Goal: Task Accomplishment & Management: Use online tool/utility

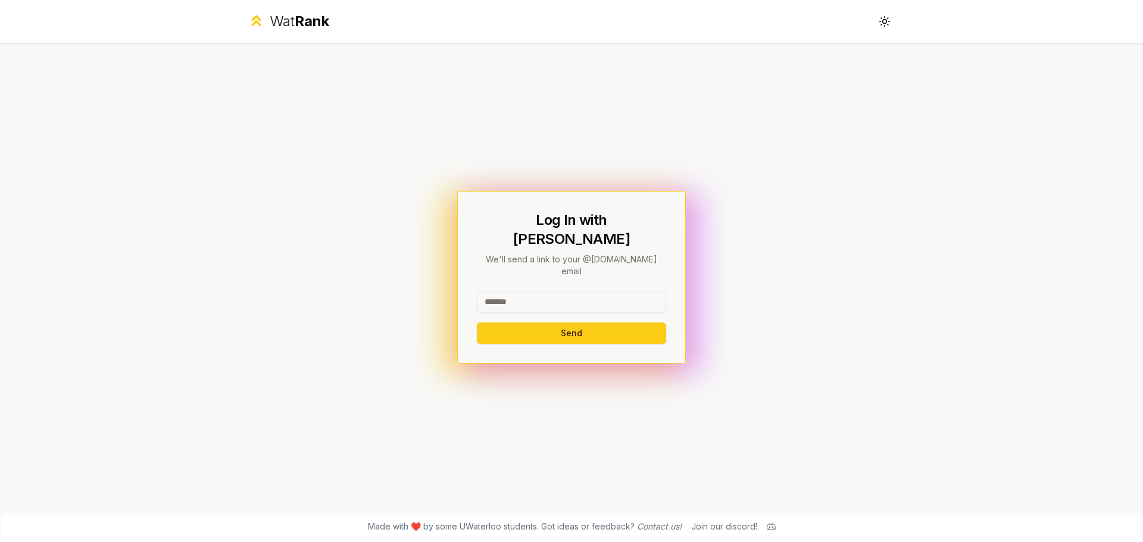
click at [550, 292] on input at bounding box center [571, 302] width 189 height 21
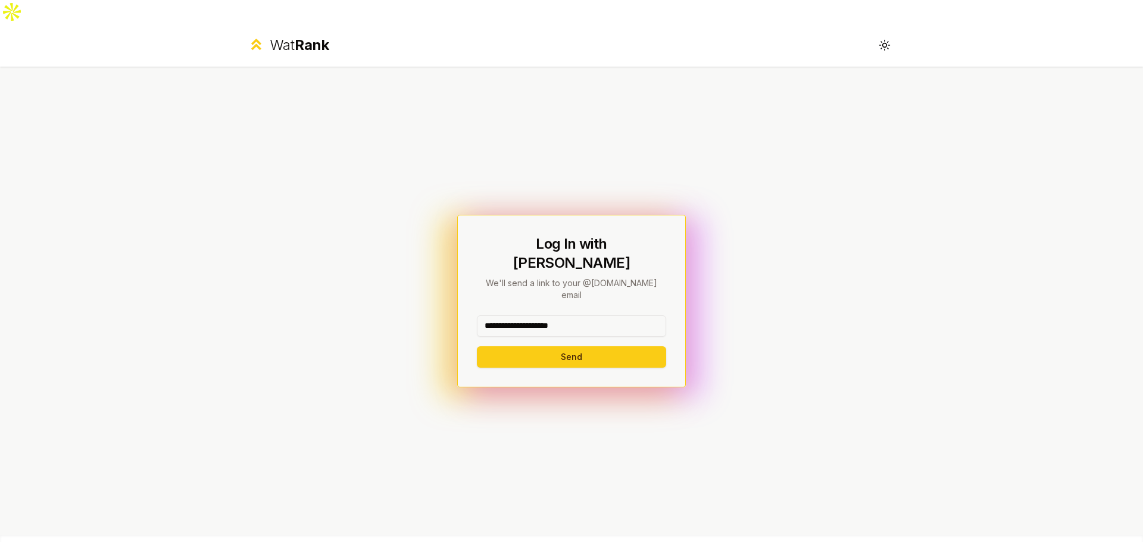
drag, startPoint x: 592, startPoint y: 287, endPoint x: 528, endPoint y: 293, distance: 64.6
click at [528, 315] on input "**********" at bounding box center [571, 325] width 189 height 21
type input "********"
click at [520, 346] on button "Send" at bounding box center [571, 356] width 189 height 21
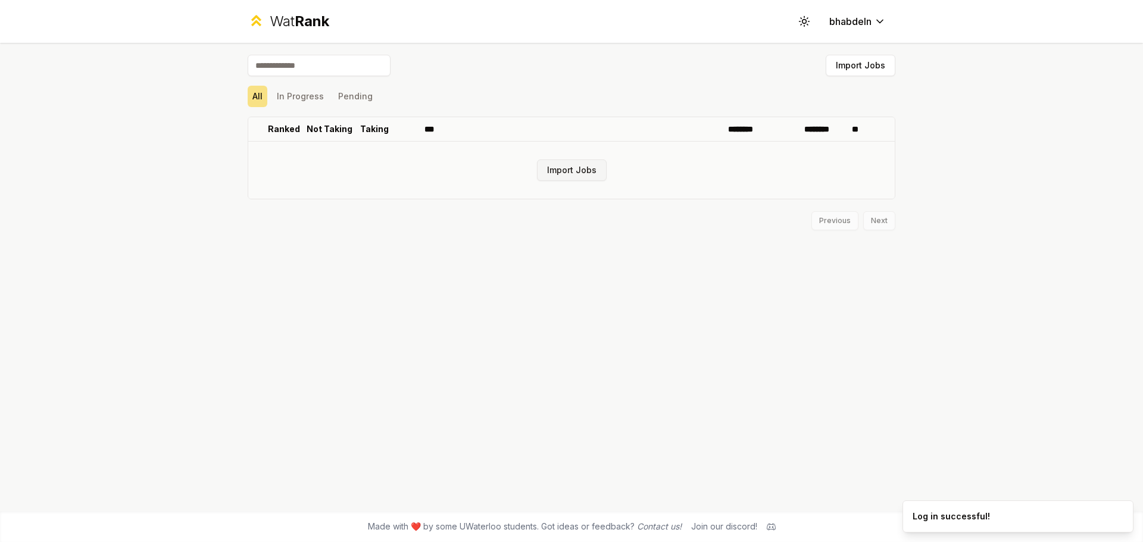
click at [588, 169] on button "Import Jobs" at bounding box center [572, 170] width 70 height 21
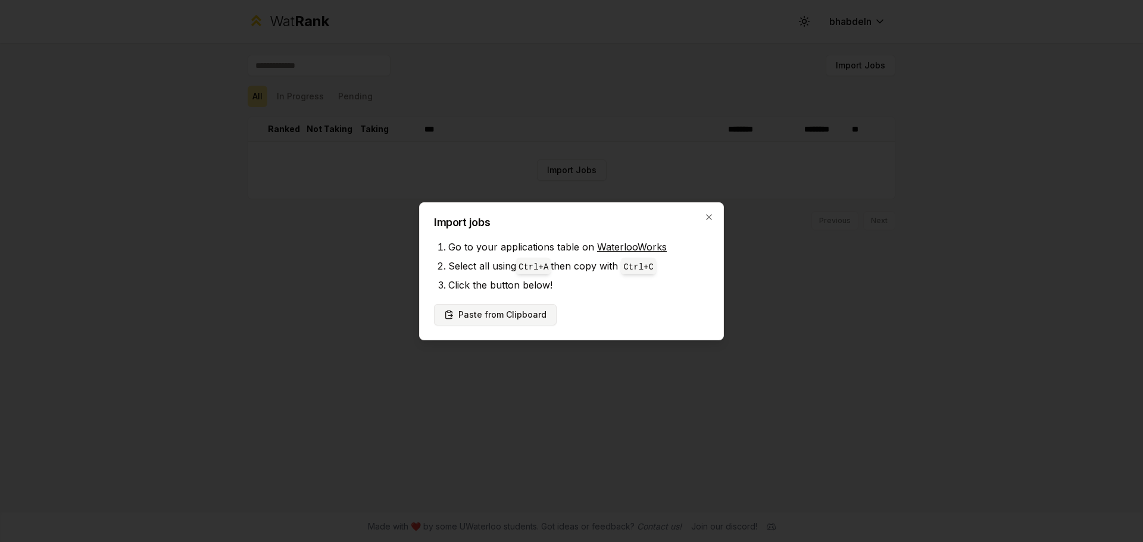
click at [505, 308] on button "Paste from Clipboard" at bounding box center [495, 314] width 123 height 21
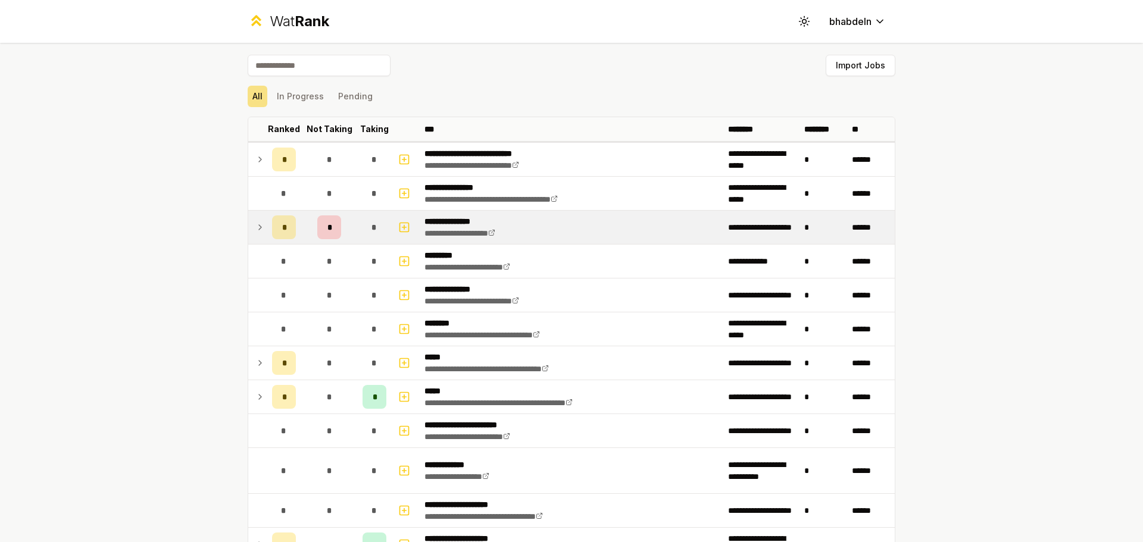
click at [260, 229] on icon at bounding box center [260, 227] width 10 height 14
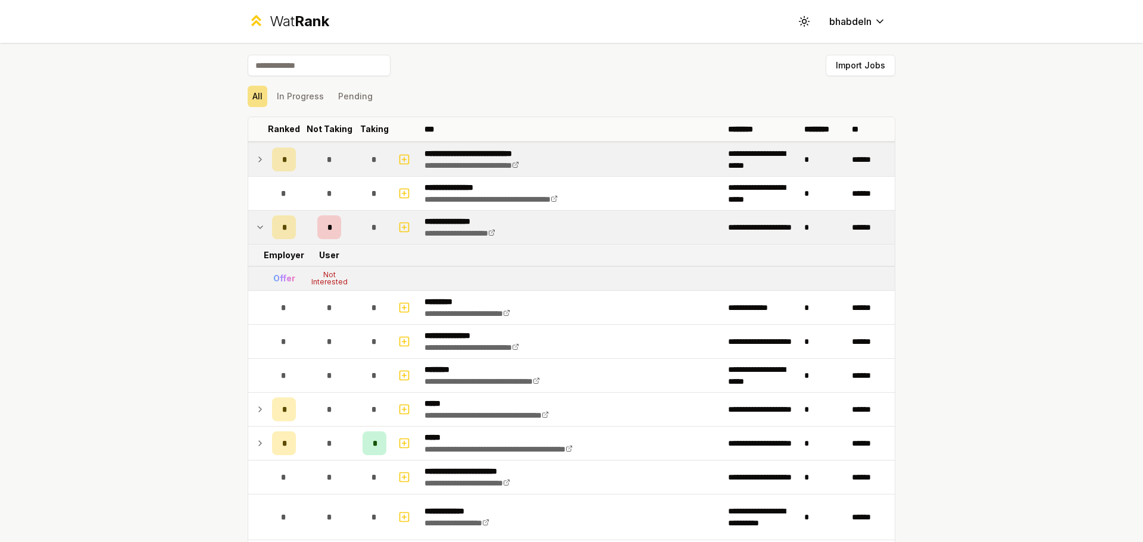
click at [256, 157] on icon at bounding box center [260, 159] width 10 height 14
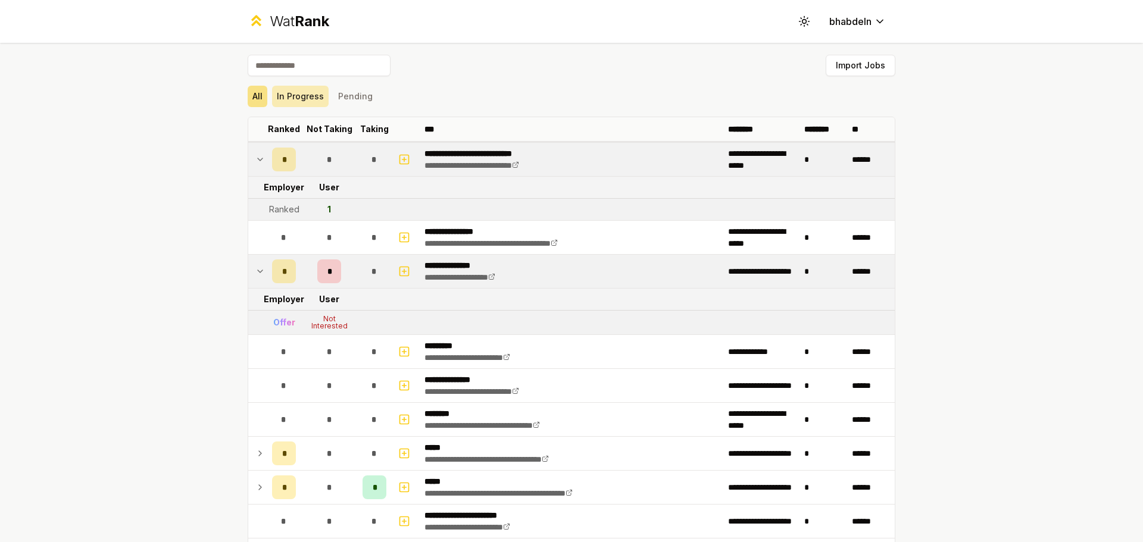
click at [296, 94] on button "In Progress" at bounding box center [300, 96] width 57 height 21
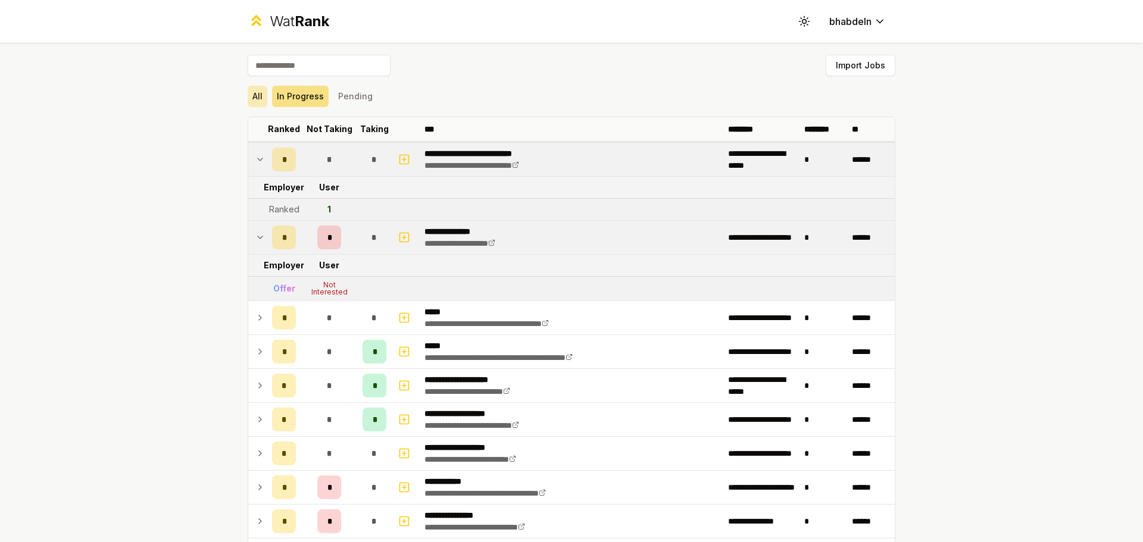
click at [251, 86] on button "All" at bounding box center [258, 96] width 20 height 21
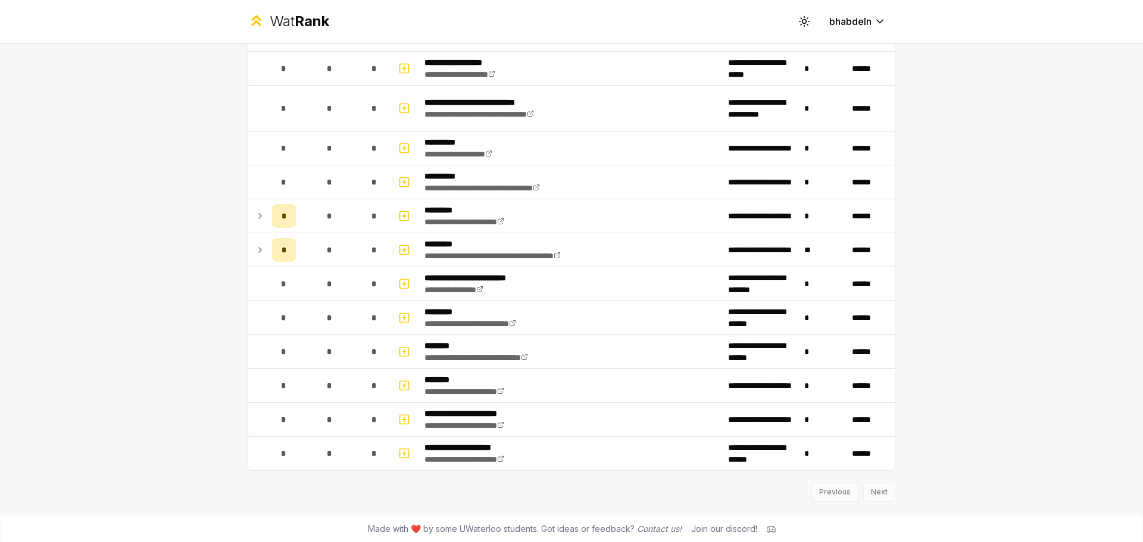
scroll to position [1375, 0]
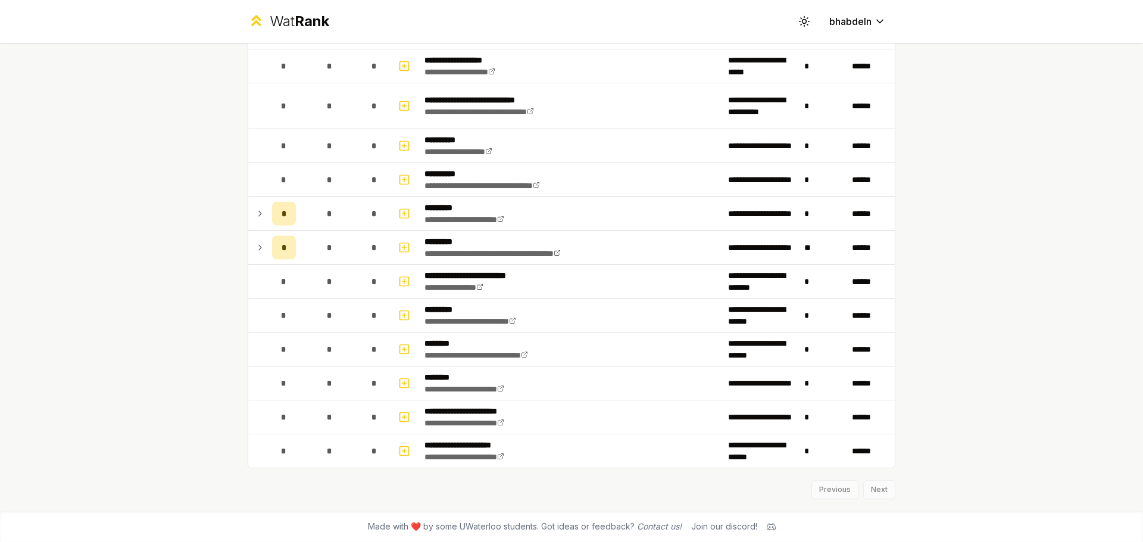
click at [879, 487] on div "Previous Next" at bounding box center [572, 483] width 648 height 31
click at [868, 492] on div "Previous Next" at bounding box center [572, 483] width 648 height 31
click at [833, 490] on div "Previous Next" at bounding box center [572, 483] width 648 height 31
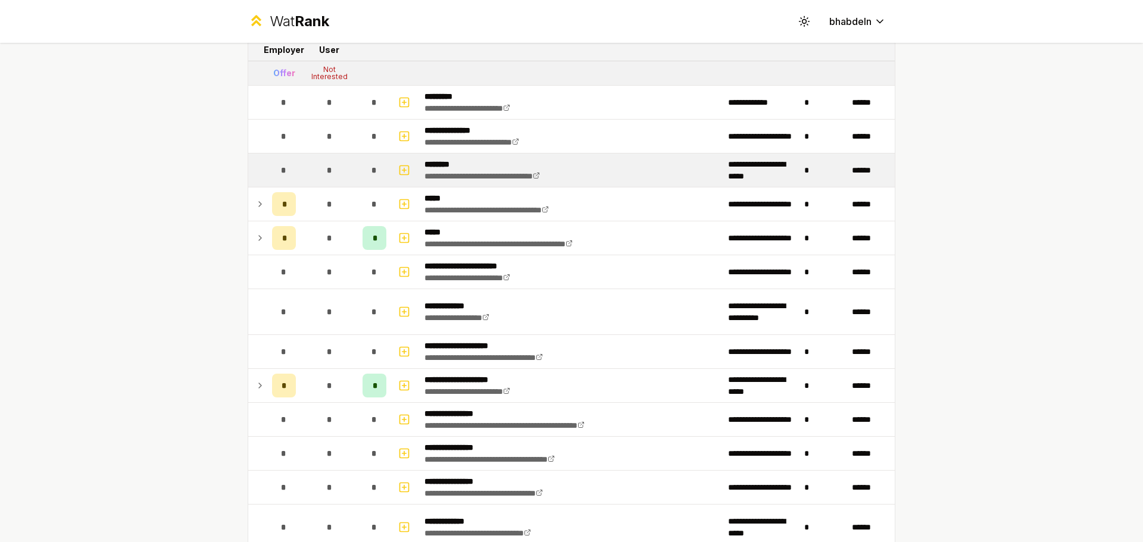
scroll to position [0, 0]
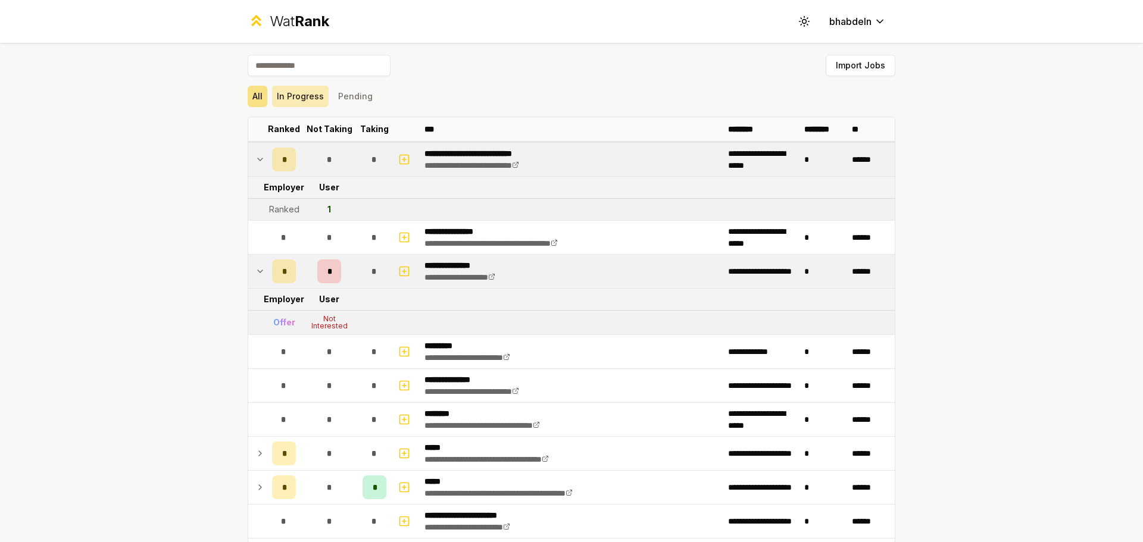
click at [305, 90] on button "In Progress" at bounding box center [300, 96] width 57 height 21
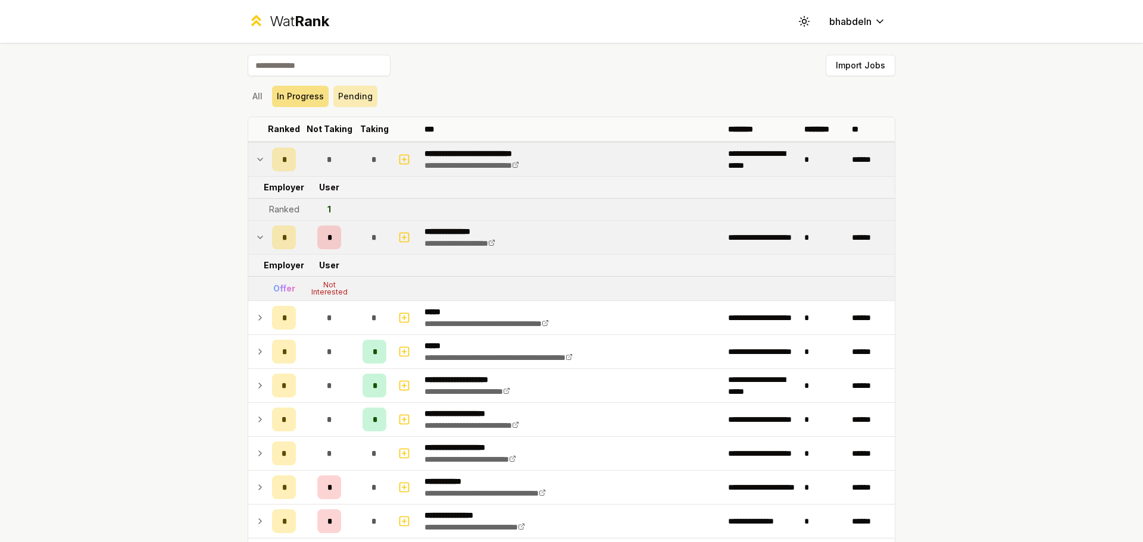
click at [344, 98] on button "Pending" at bounding box center [355, 96] width 44 height 21
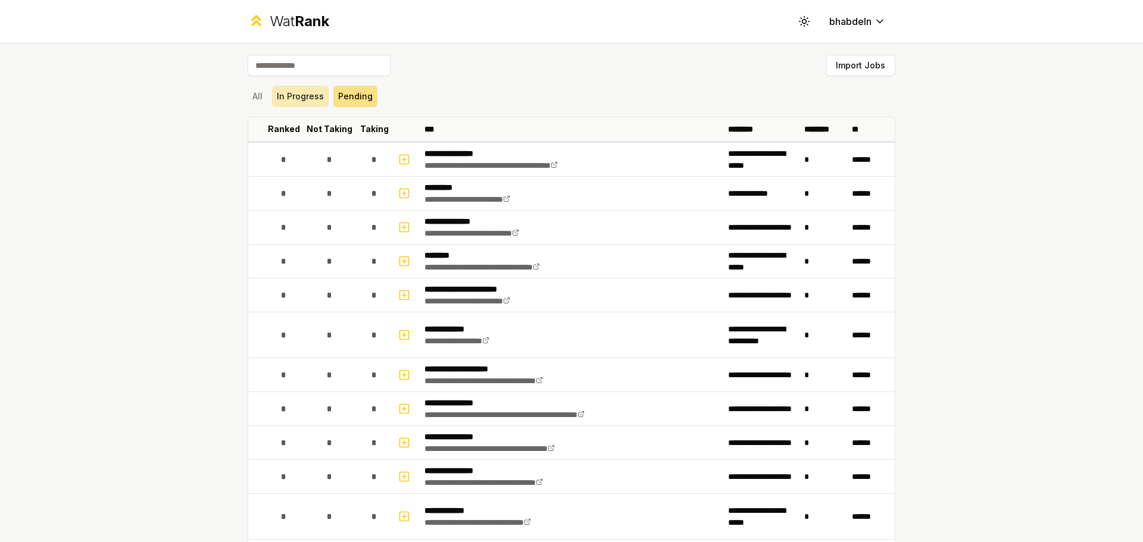
click at [272, 95] on button "In Progress" at bounding box center [300, 96] width 57 height 21
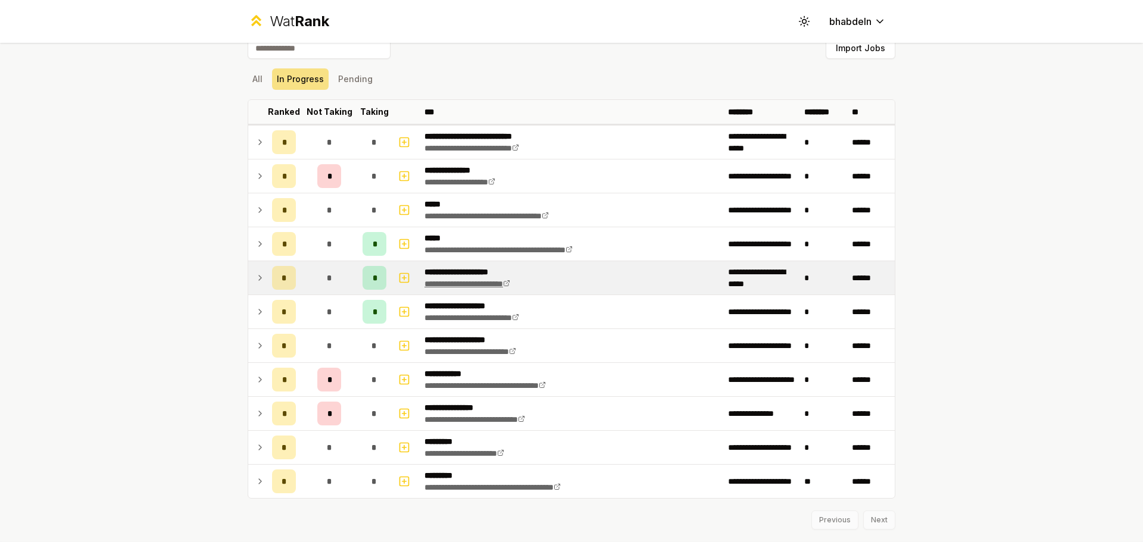
scroll to position [48, 0]
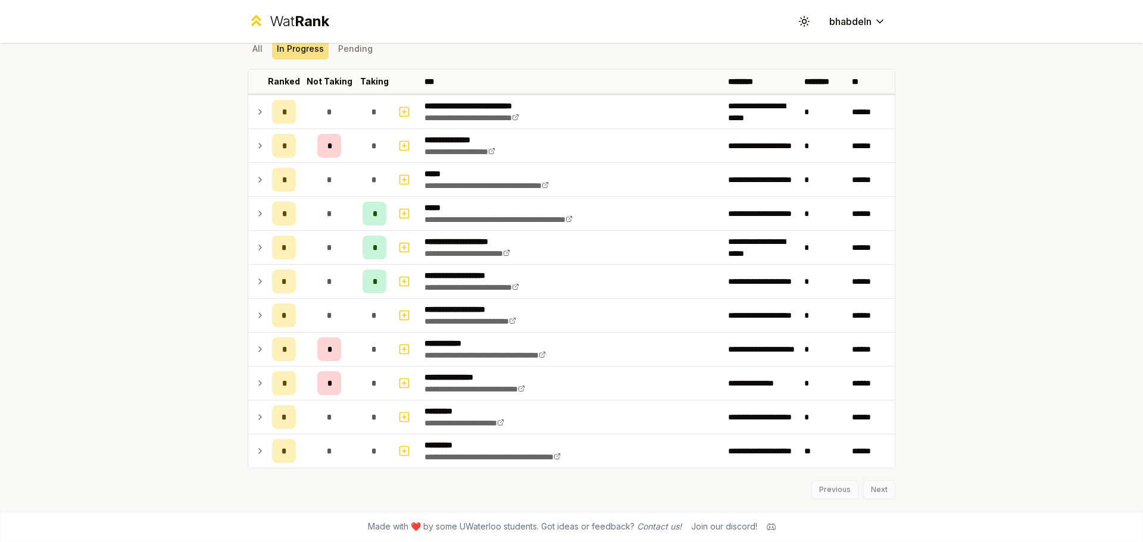
click at [824, 492] on div "Previous Next" at bounding box center [572, 483] width 648 height 31
click at [249, 48] on button "All" at bounding box center [258, 48] width 20 height 21
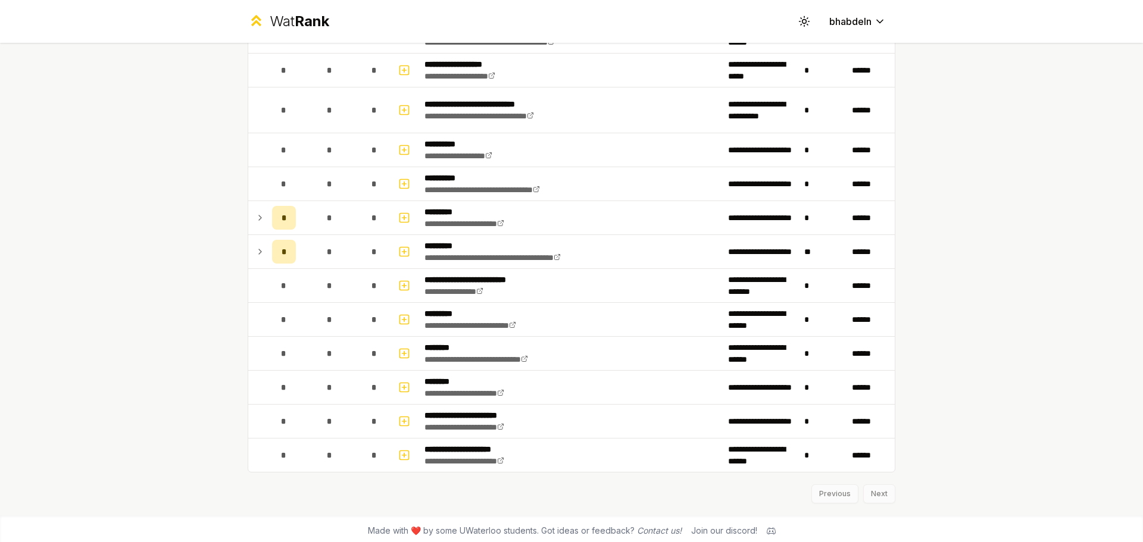
scroll to position [1284, 0]
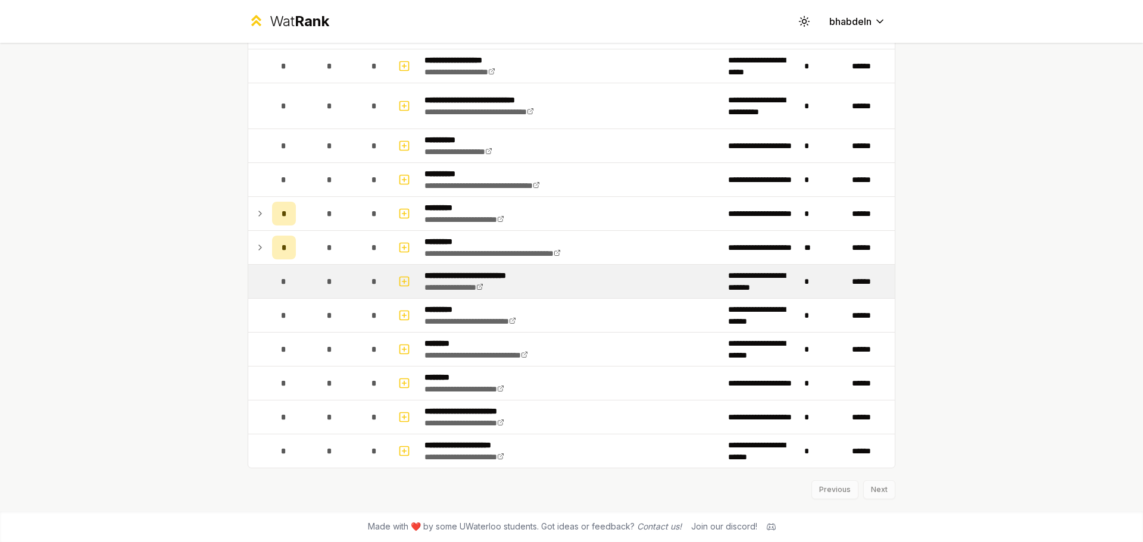
click at [281, 277] on span "*" at bounding box center [283, 282] width 5 height 12
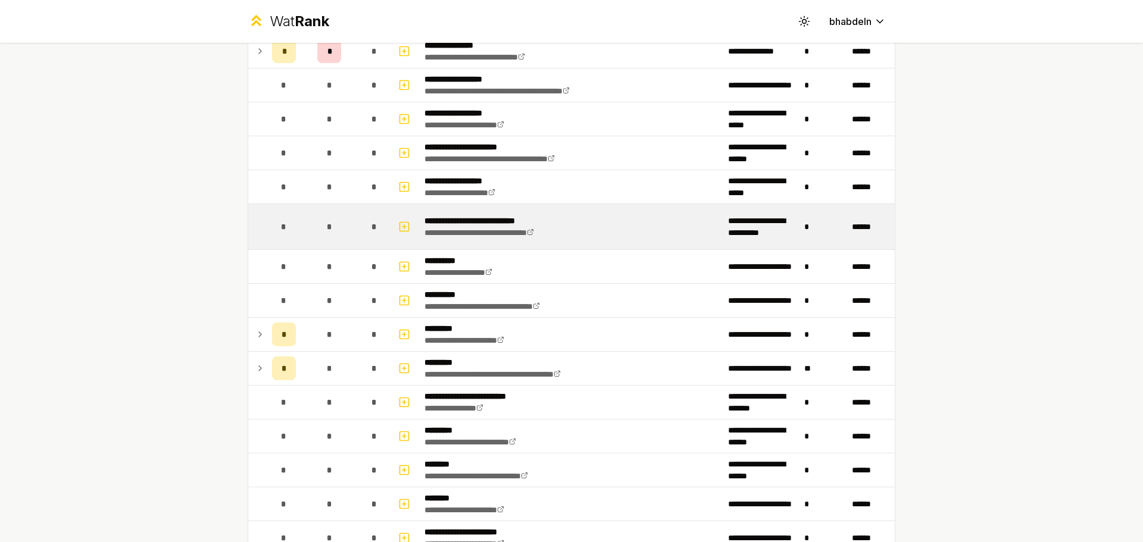
scroll to position [1126, 0]
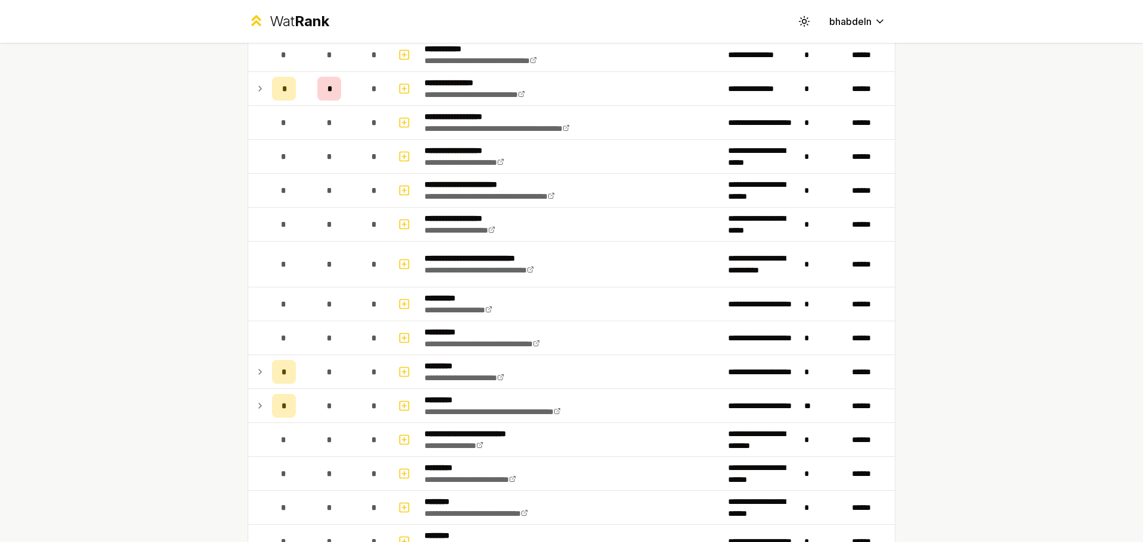
click at [1036, 228] on div "**********" at bounding box center [571, 271] width 1143 height 542
click at [1051, 116] on div "**********" at bounding box center [571, 271] width 1143 height 542
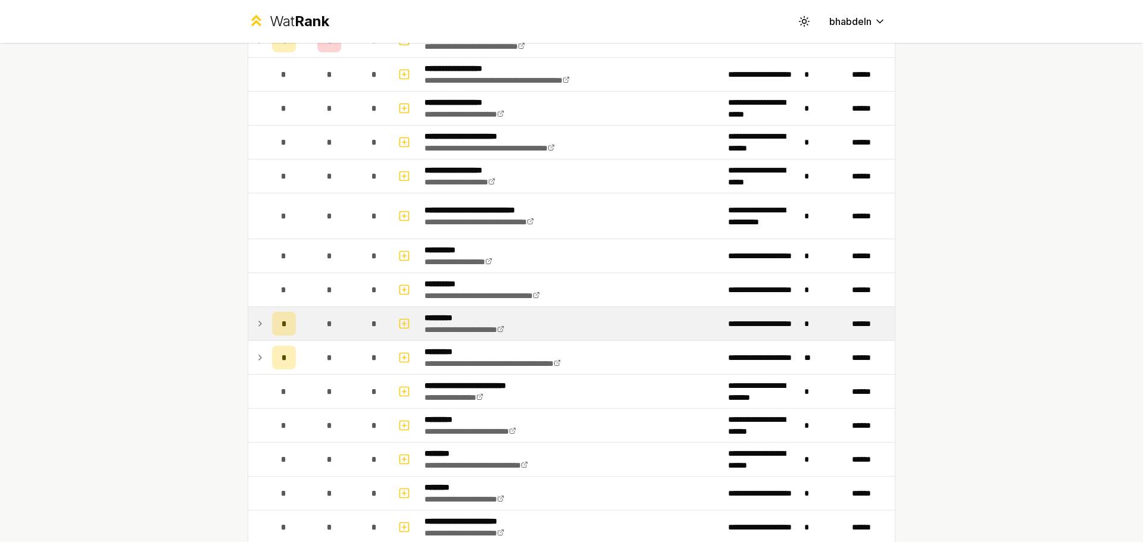
scroll to position [1186, 0]
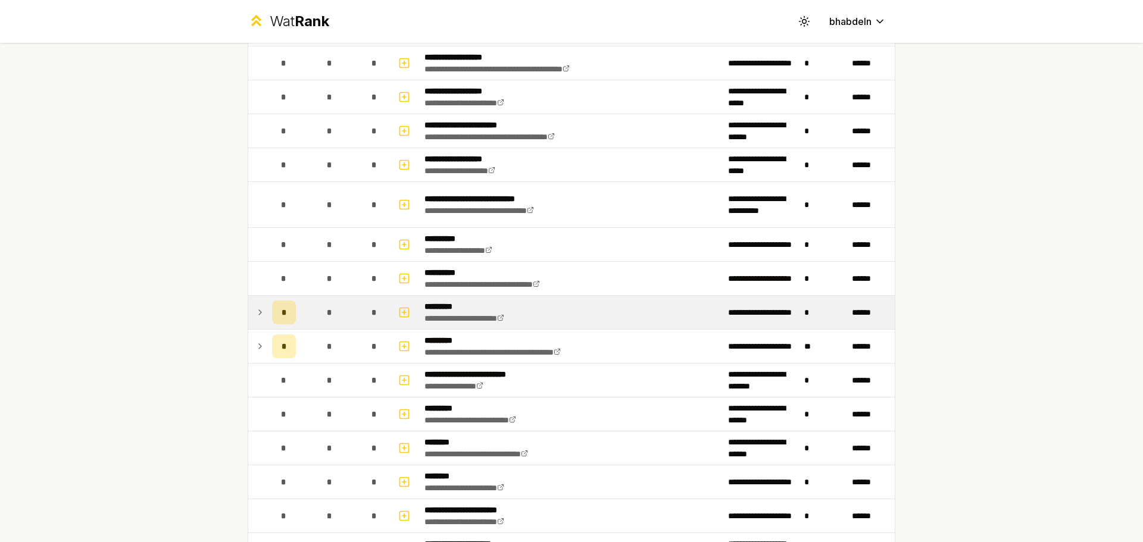
click at [255, 311] on icon at bounding box center [260, 312] width 10 height 14
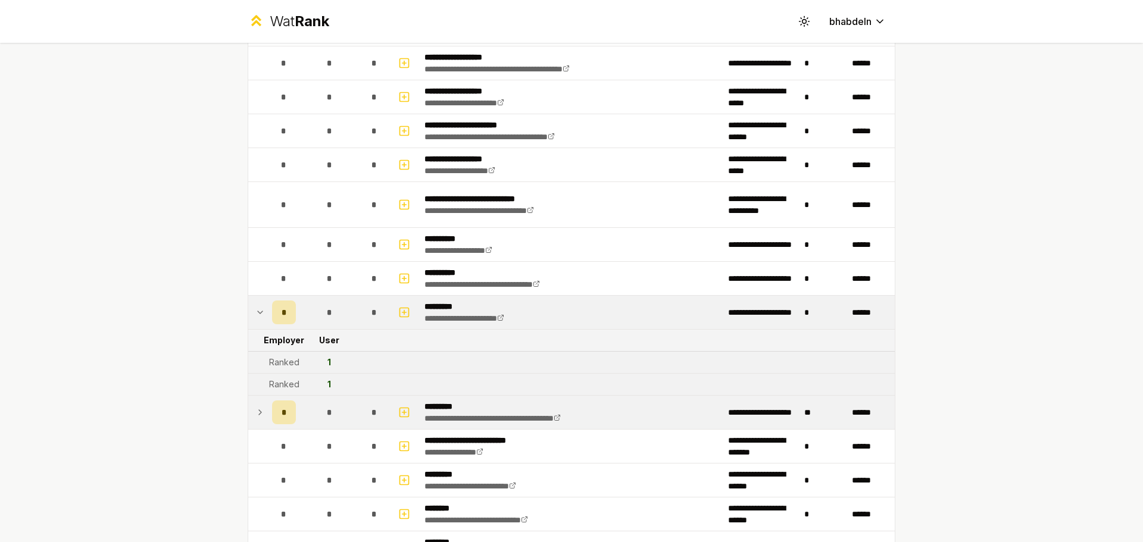
click at [248, 407] on td at bounding box center [257, 412] width 19 height 33
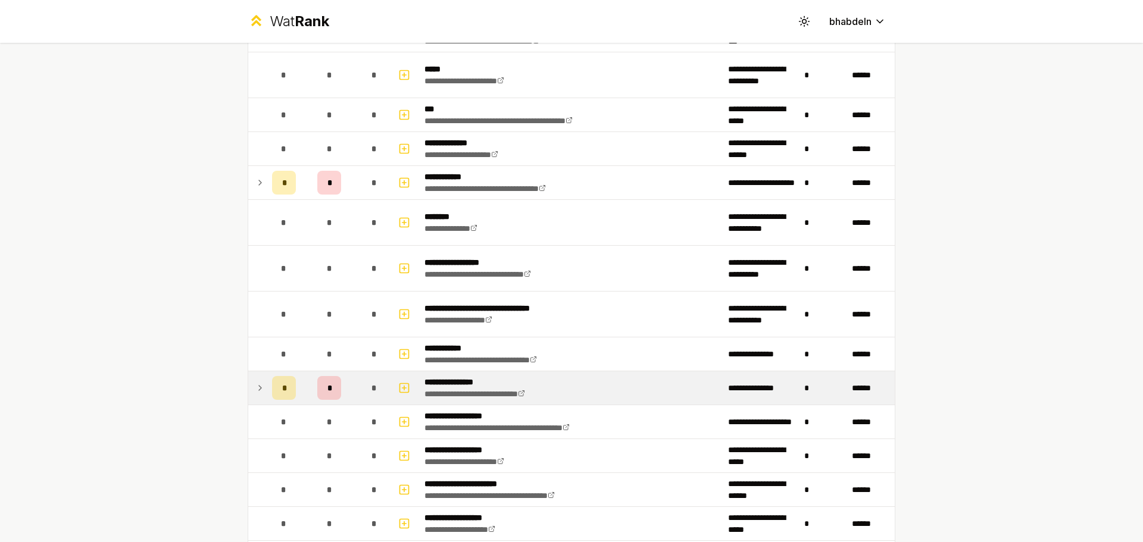
scroll to position [824, 0]
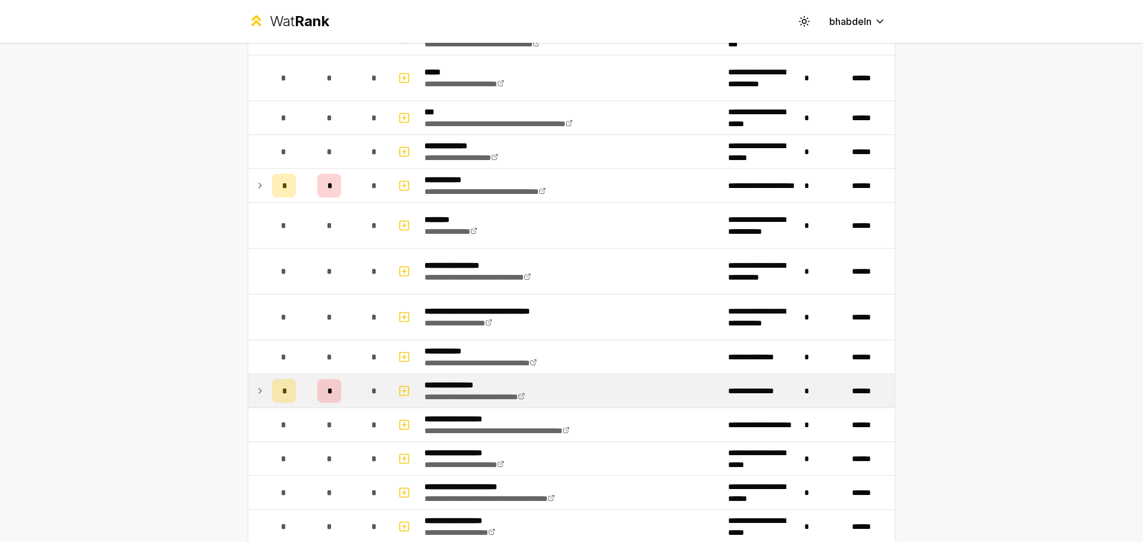
click at [262, 392] on td at bounding box center [257, 390] width 19 height 33
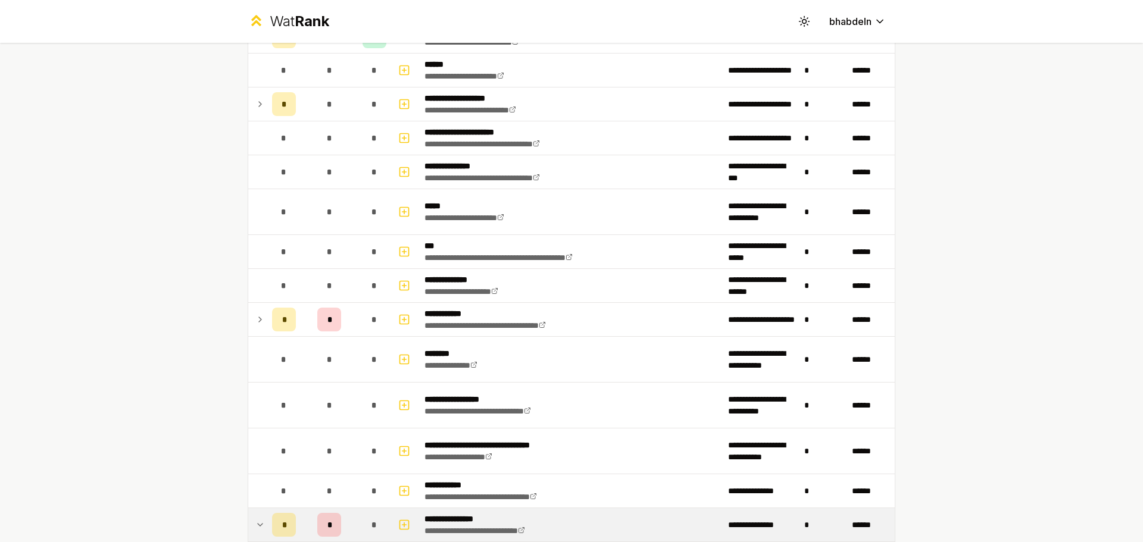
scroll to position [645, 0]
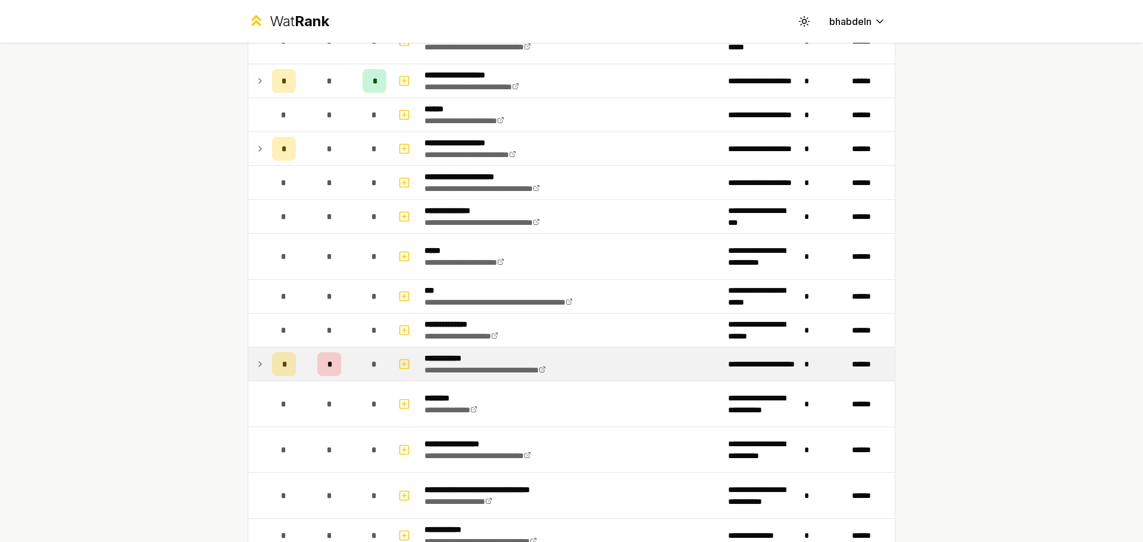
click at [267, 364] on td "*" at bounding box center [283, 364] width 33 height 33
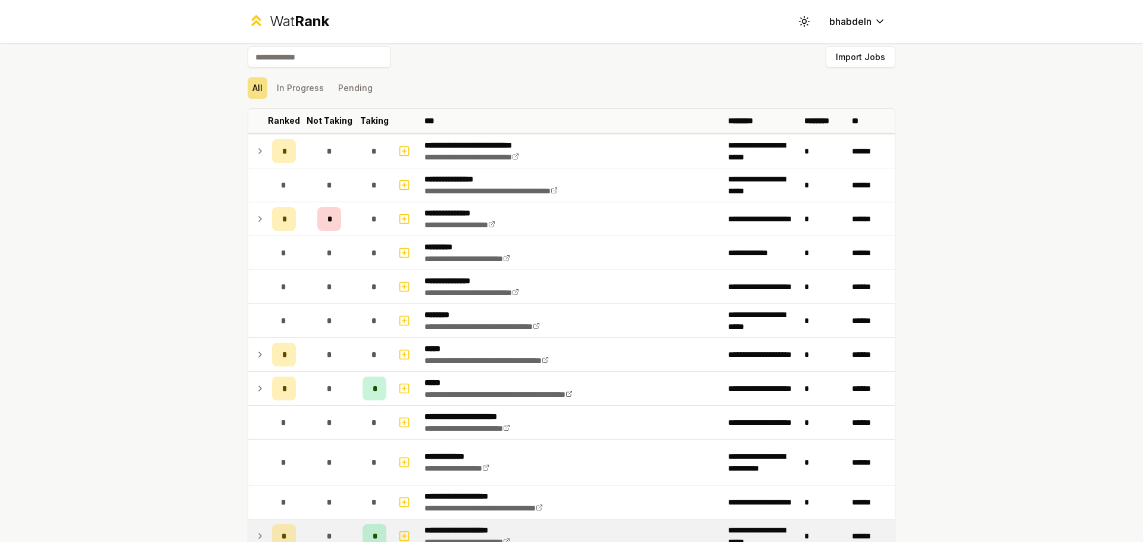
scroll to position [0, 0]
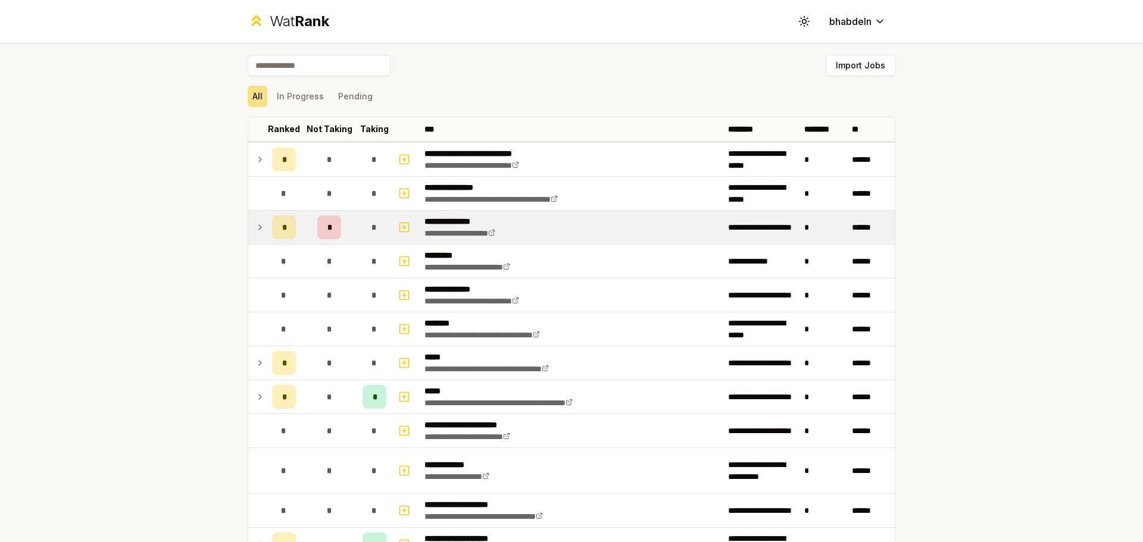
click at [256, 221] on icon at bounding box center [260, 227] width 10 height 14
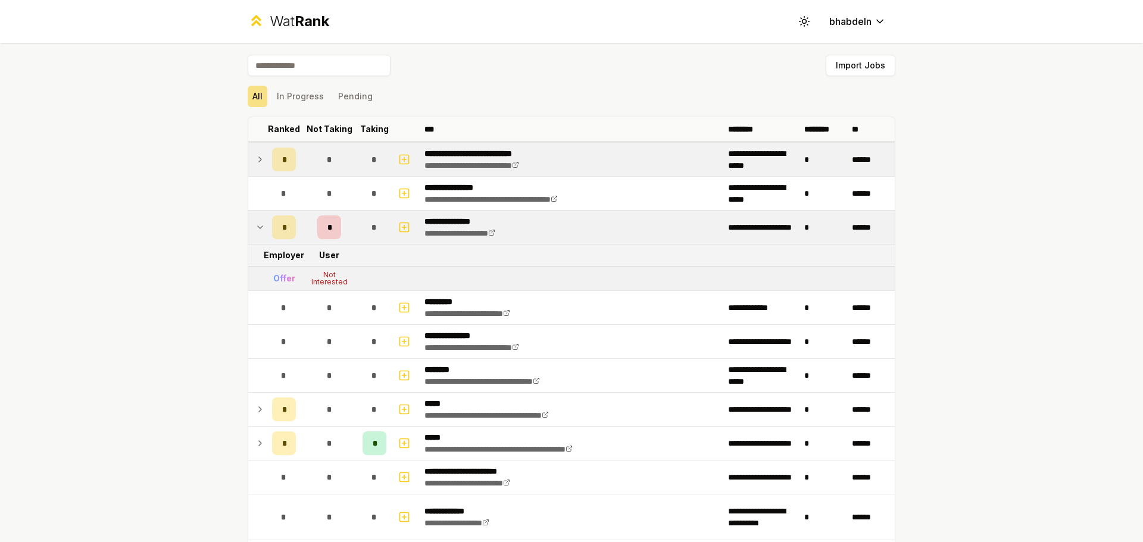
click at [254, 152] on td at bounding box center [257, 159] width 19 height 33
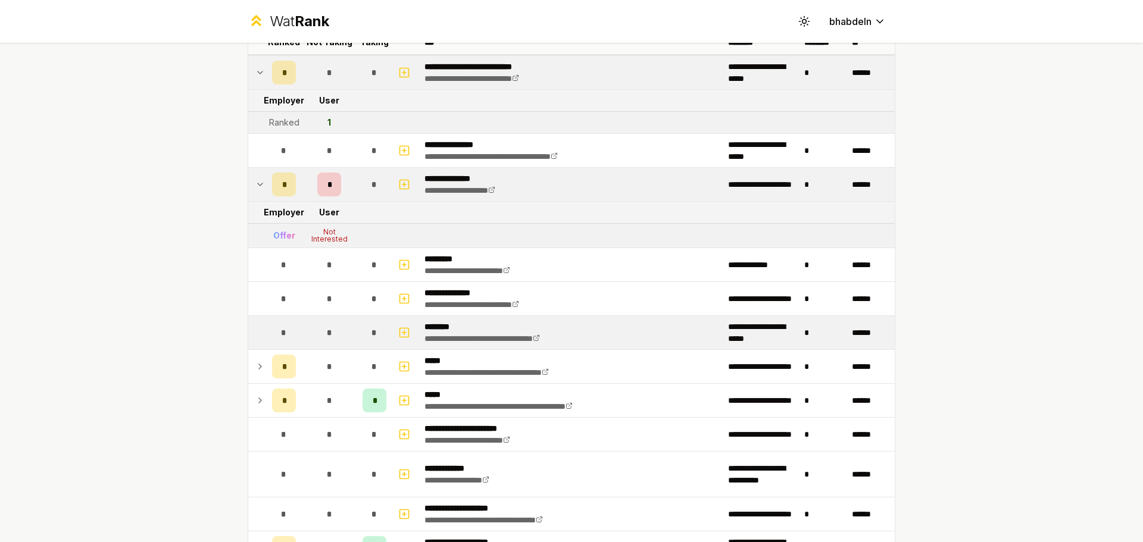
scroll to position [119, 0]
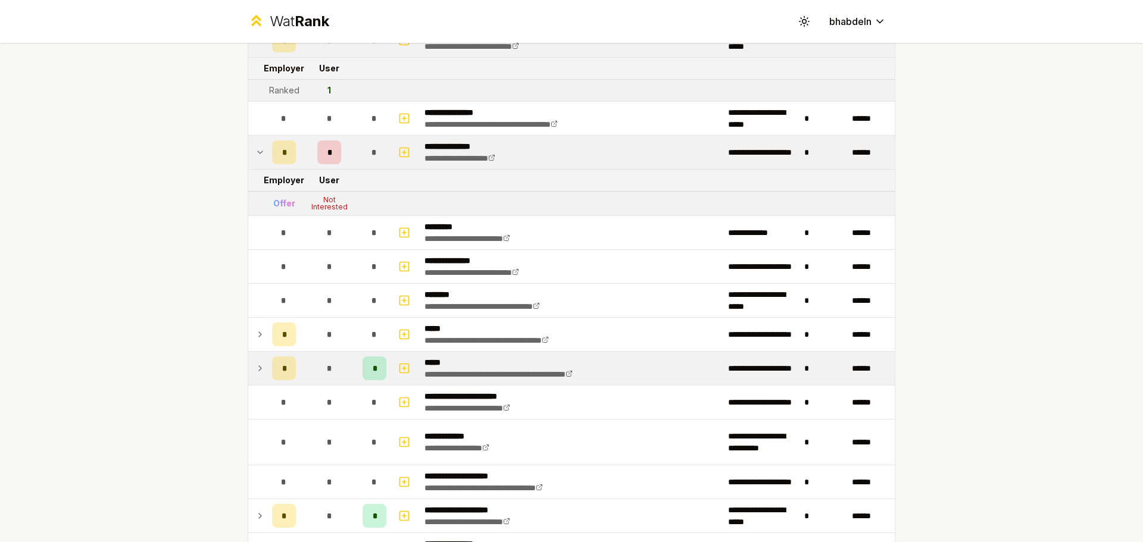
click at [249, 364] on td at bounding box center [257, 368] width 19 height 33
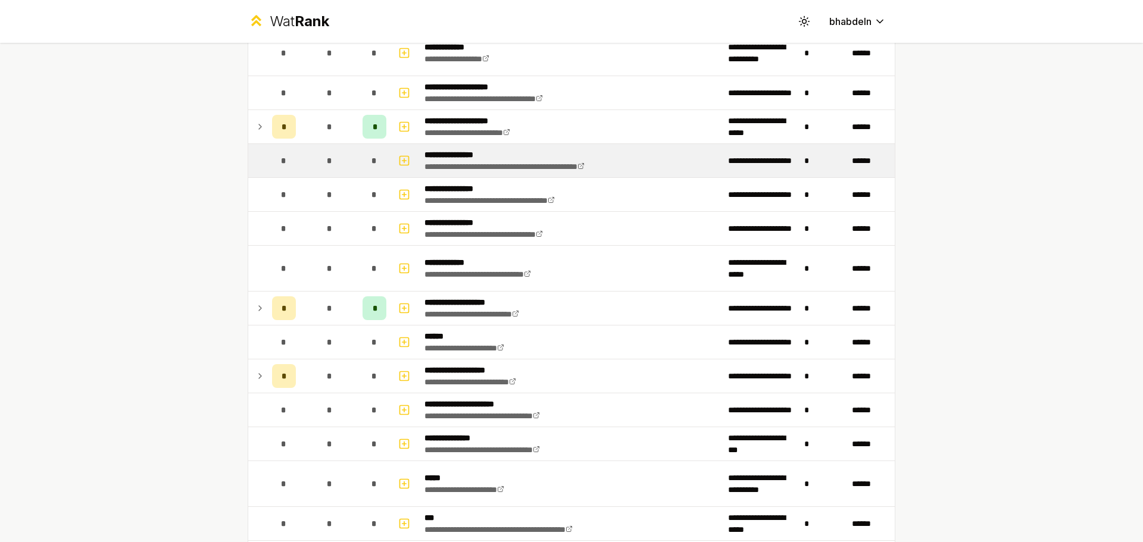
scroll to position [595, 0]
